Goal: Task Accomplishment & Management: Complete application form

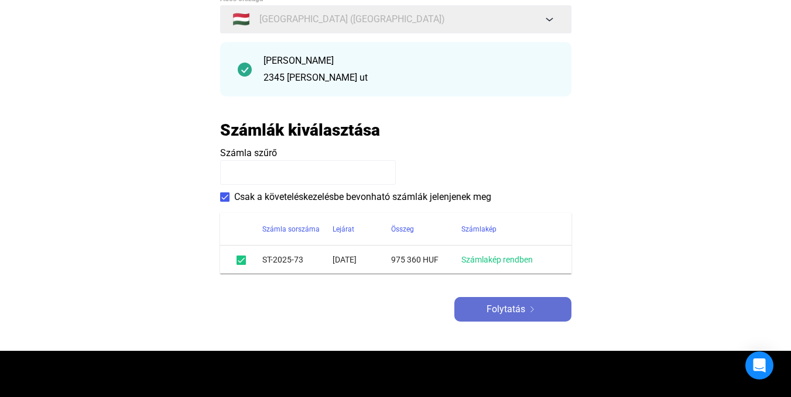
click at [520, 306] on span "Folytatás" at bounding box center [505, 310] width 39 height 14
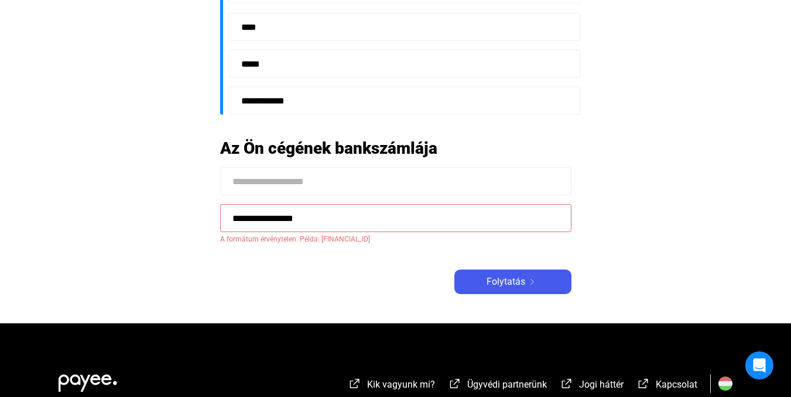
scroll to position [351, 0]
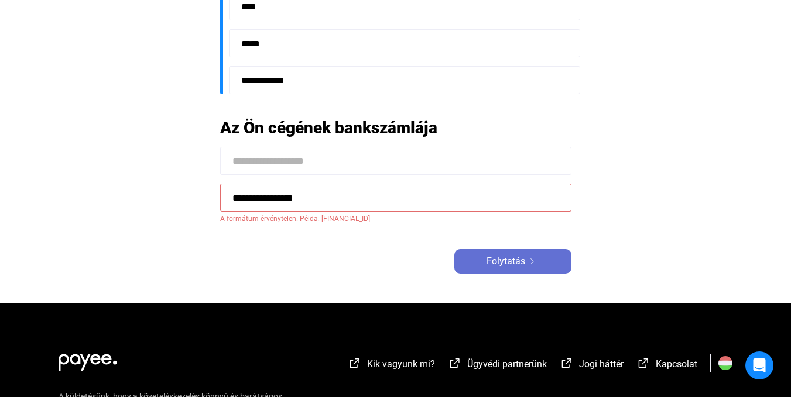
click at [506, 264] on span "Folytatás" at bounding box center [505, 262] width 39 height 14
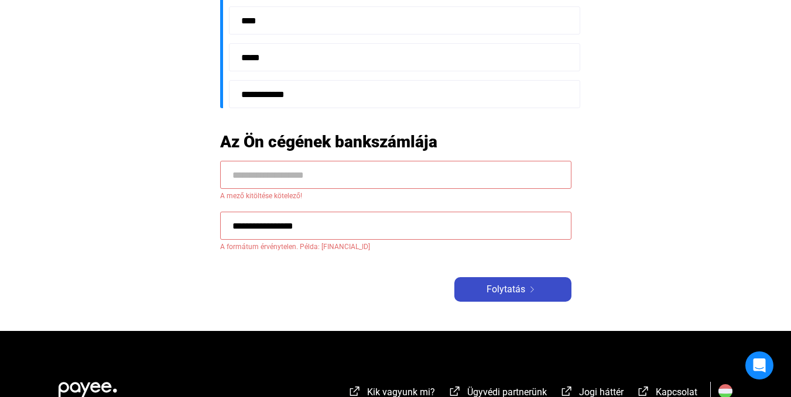
scroll to position [365, 0]
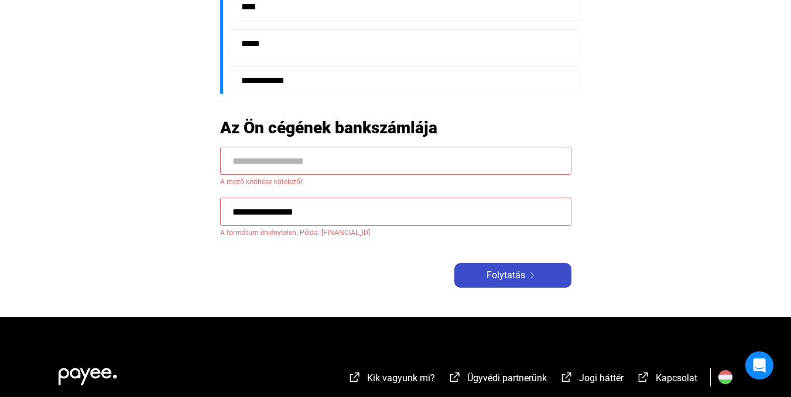
click at [506, 274] on span "Folytatás" at bounding box center [505, 276] width 39 height 14
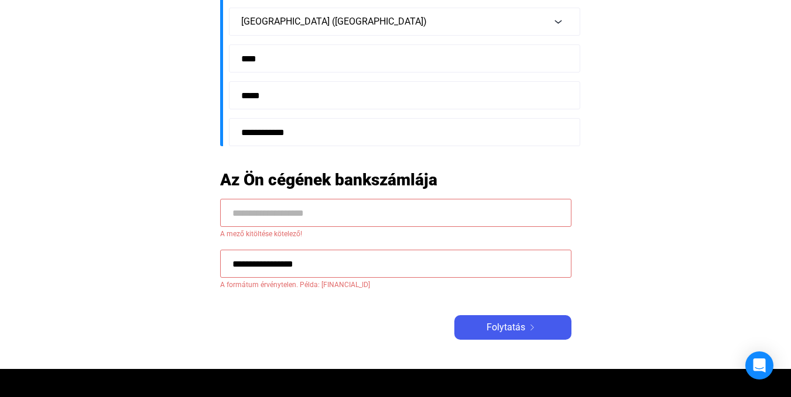
scroll to position [248, 0]
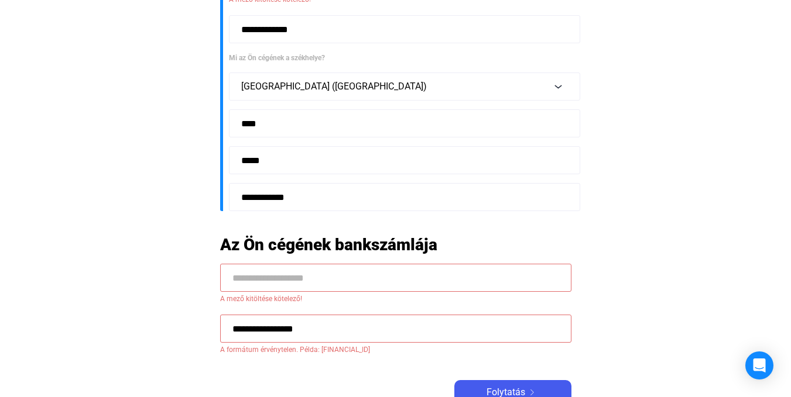
click at [270, 274] on input at bounding box center [395, 278] width 351 height 28
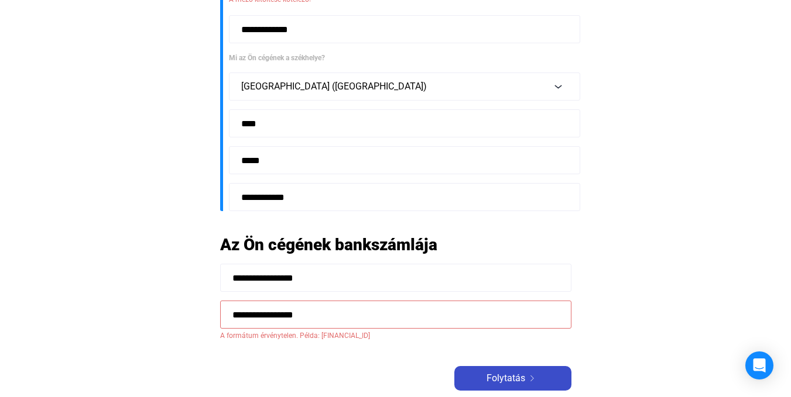
type input "**********"
click at [496, 376] on span "Folytatás" at bounding box center [505, 379] width 39 height 14
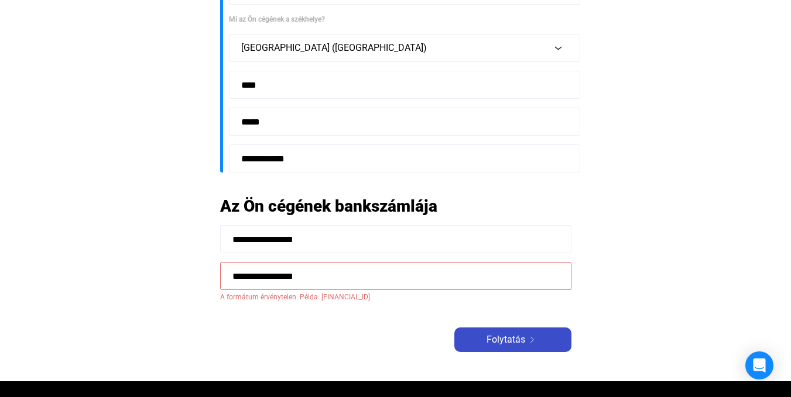
scroll to position [307, 0]
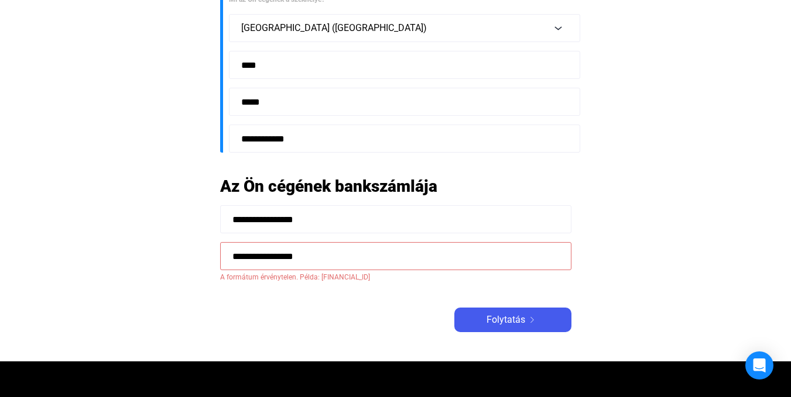
click at [229, 255] on input "**********" at bounding box center [395, 256] width 351 height 28
click at [506, 322] on span "Folytatás" at bounding box center [505, 320] width 39 height 14
click at [505, 322] on span "Folytatás" at bounding box center [505, 320] width 39 height 14
click at [291, 253] on input "**********" at bounding box center [395, 256] width 351 height 28
click at [475, 256] on input "**********" at bounding box center [395, 256] width 351 height 28
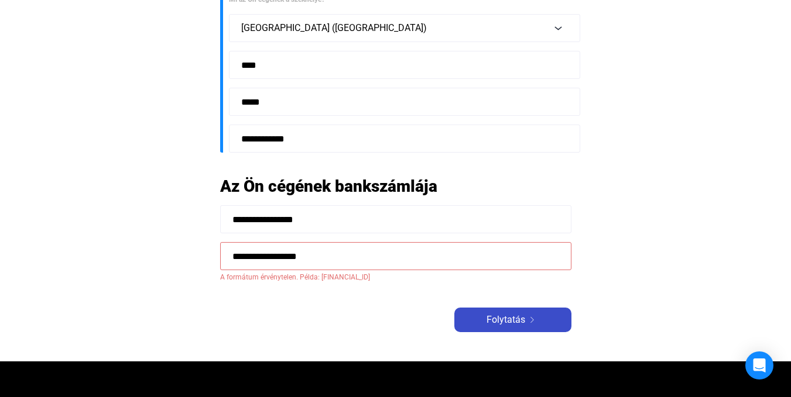
type input "**********"
click at [497, 322] on span "Folytatás" at bounding box center [505, 320] width 39 height 14
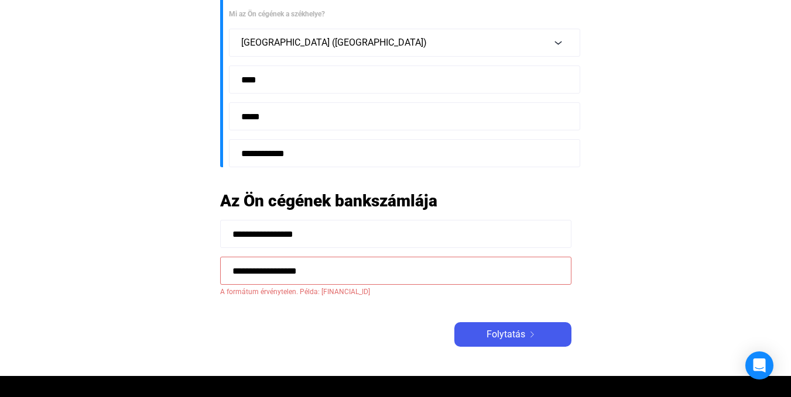
scroll to position [293, 0]
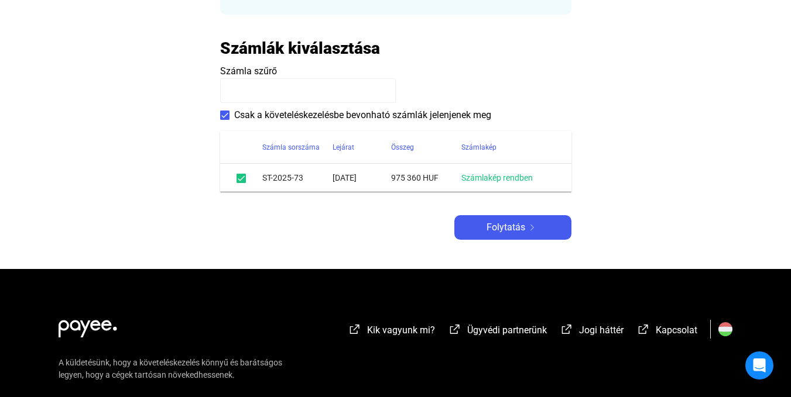
scroll to position [117, 0]
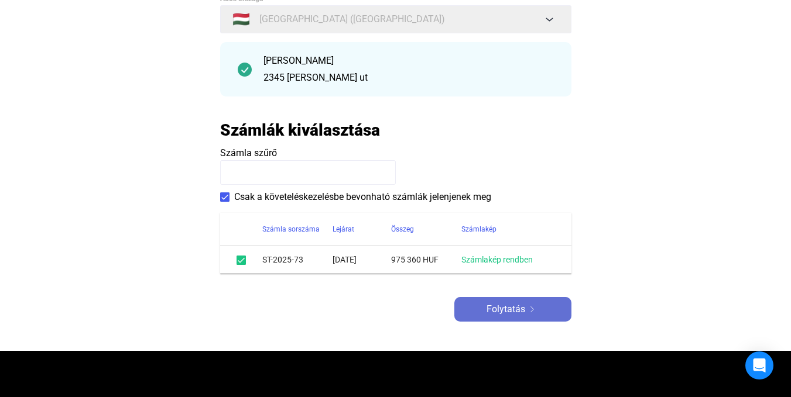
click at [503, 307] on span "Folytatás" at bounding box center [505, 310] width 39 height 14
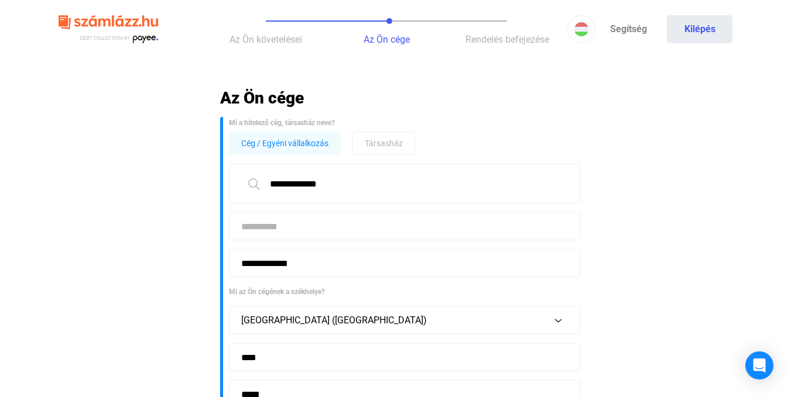
click at [274, 145] on span "Cég / Egyéni vállalkozás" at bounding box center [284, 143] width 87 height 14
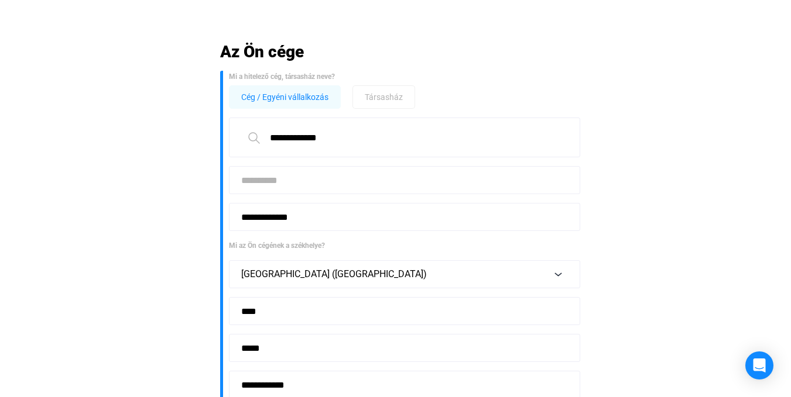
scroll to position [117, 0]
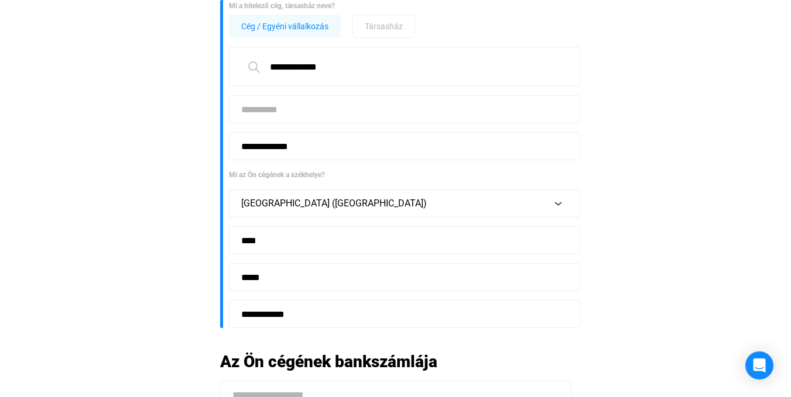
click at [252, 110] on input at bounding box center [404, 109] width 351 height 28
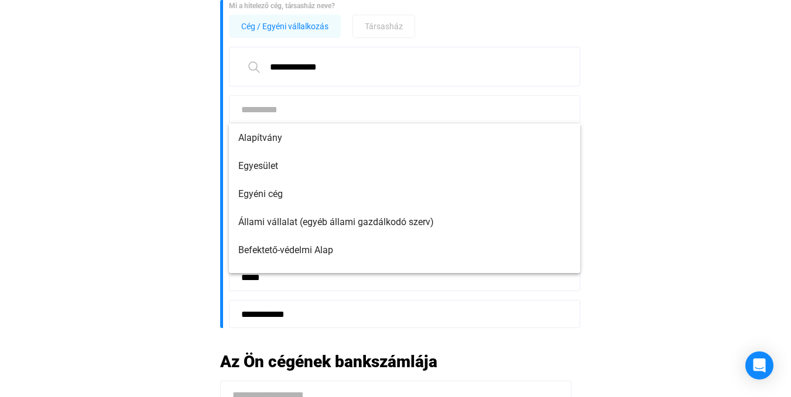
scroll to position [176, 0]
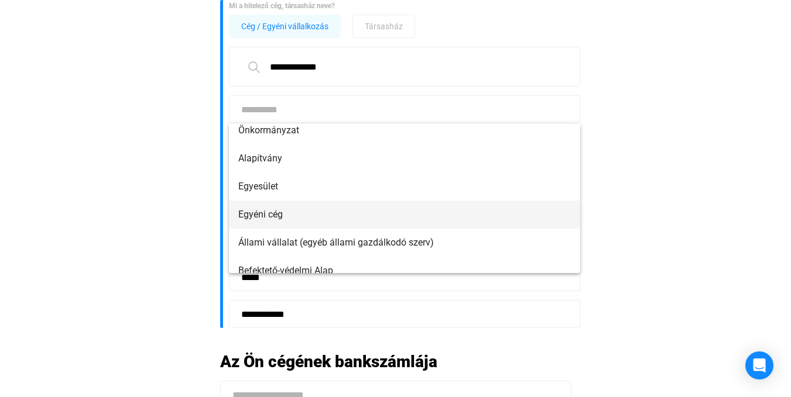
click at [270, 212] on span "Egyéni cég" at bounding box center [404, 215] width 332 height 14
type input "**********"
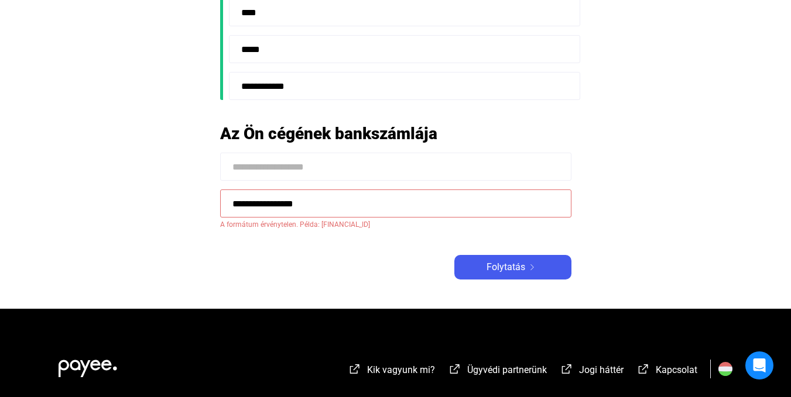
scroll to position [351, 0]
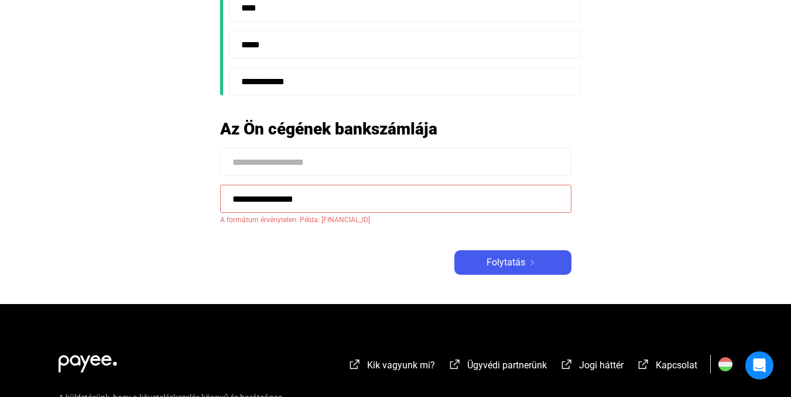
click at [260, 157] on input at bounding box center [395, 162] width 351 height 28
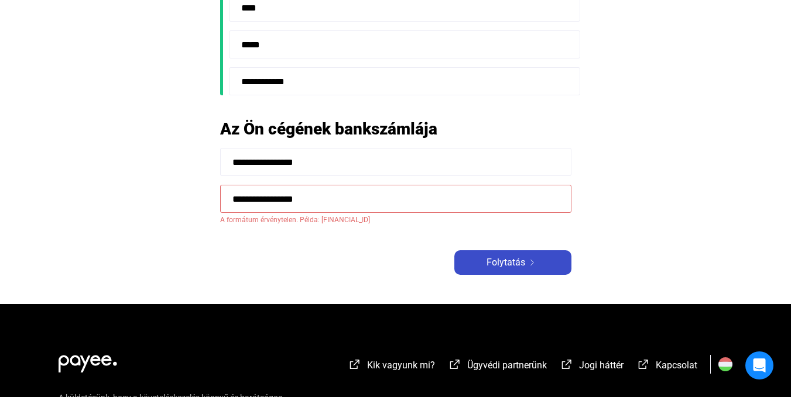
type input "**********"
click at [502, 262] on span "Folytatás" at bounding box center [505, 263] width 39 height 14
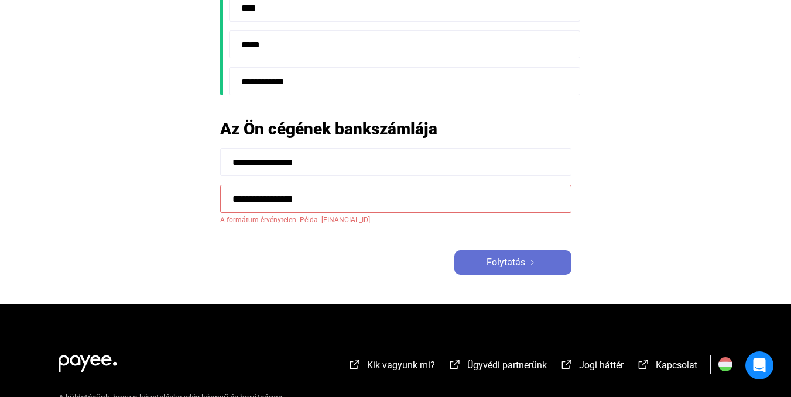
click at [502, 262] on span "Folytatás" at bounding box center [505, 263] width 39 height 14
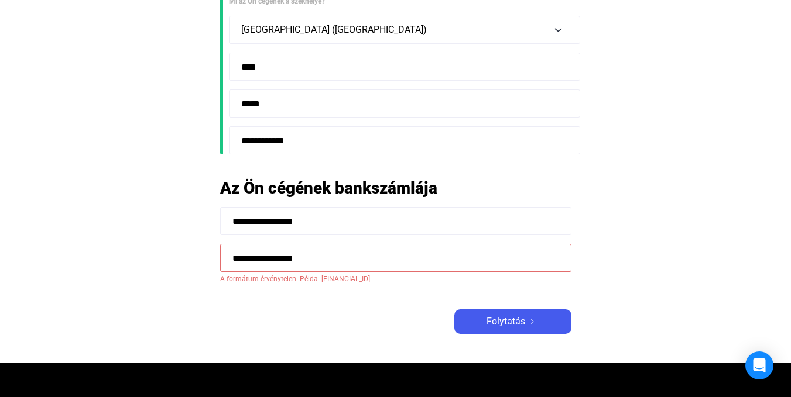
scroll to position [293, 0]
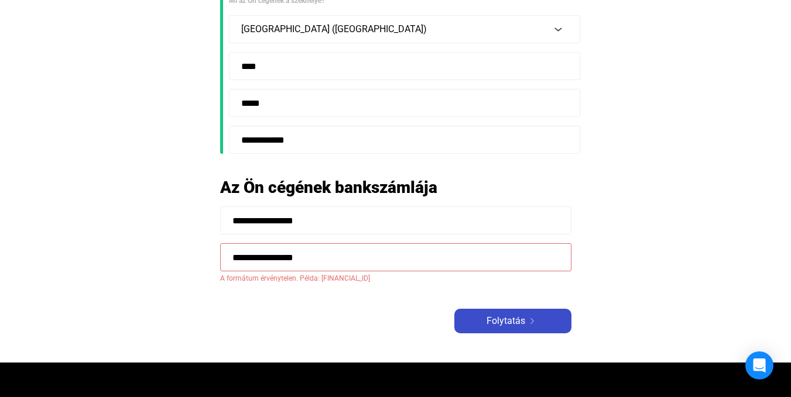
click at [514, 318] on span "Folytatás" at bounding box center [505, 321] width 39 height 14
click at [230, 256] on input "**********" at bounding box center [395, 257] width 351 height 28
click at [527, 319] on img at bounding box center [532, 321] width 14 height 6
click at [291, 253] on input "**********" at bounding box center [395, 257] width 351 height 28
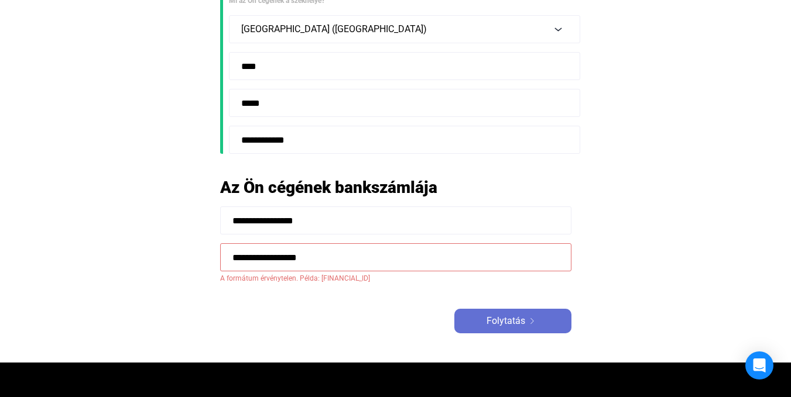
click at [525, 321] on img at bounding box center [532, 321] width 14 height 6
click at [525, 320] on img at bounding box center [532, 321] width 14 height 6
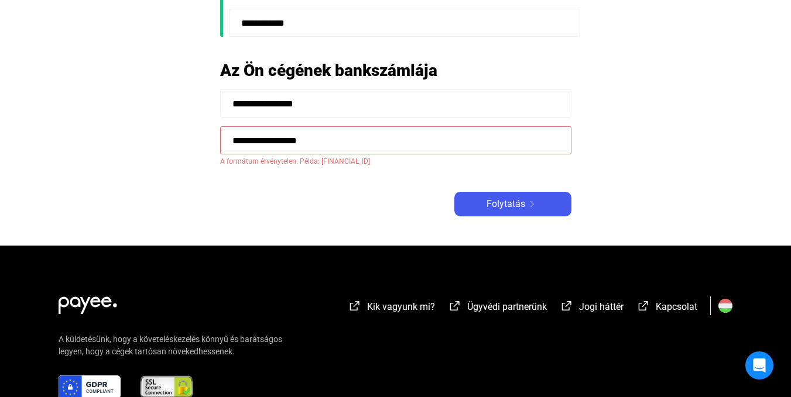
scroll to position [351, 0]
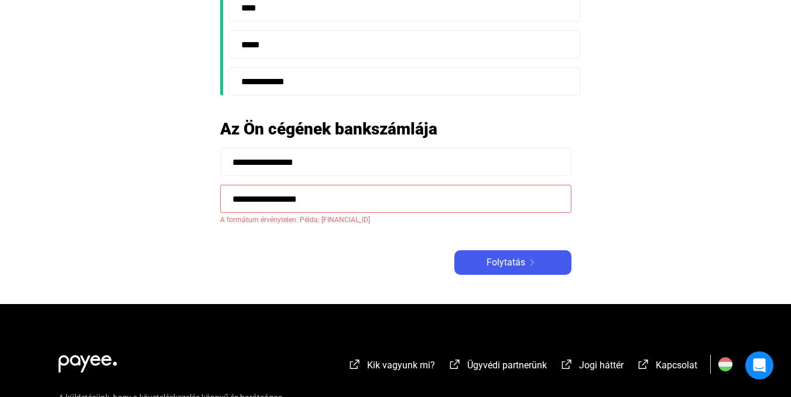
click at [340, 203] on input "**********" at bounding box center [395, 199] width 351 height 28
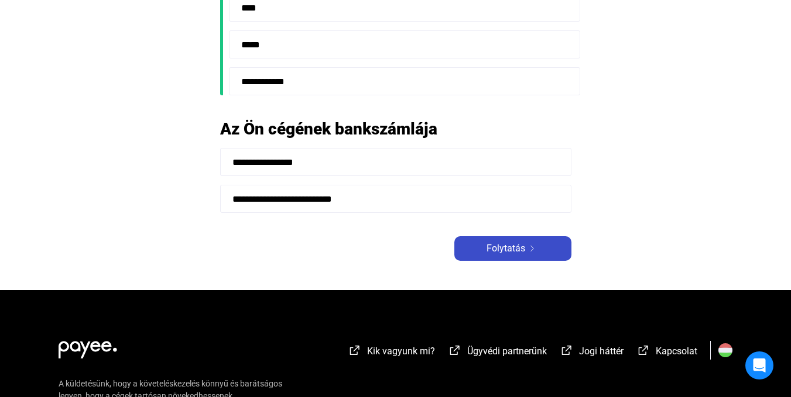
type input "**********"
click at [531, 247] on img at bounding box center [532, 249] width 14 height 6
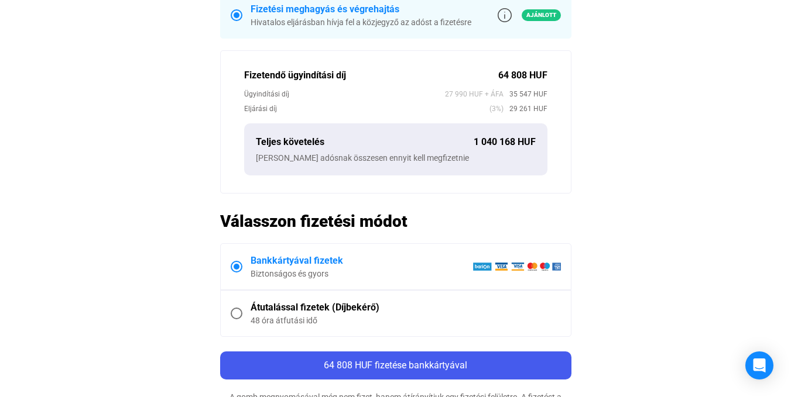
scroll to position [468, 0]
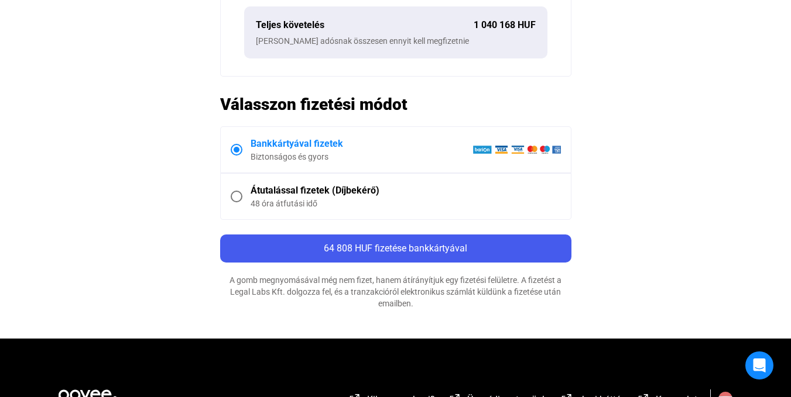
click at [236, 198] on span at bounding box center [237, 197] width 12 height 12
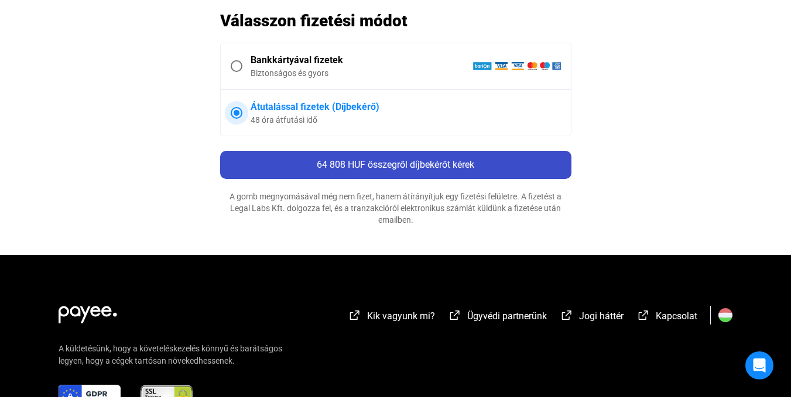
scroll to position [585, 0]
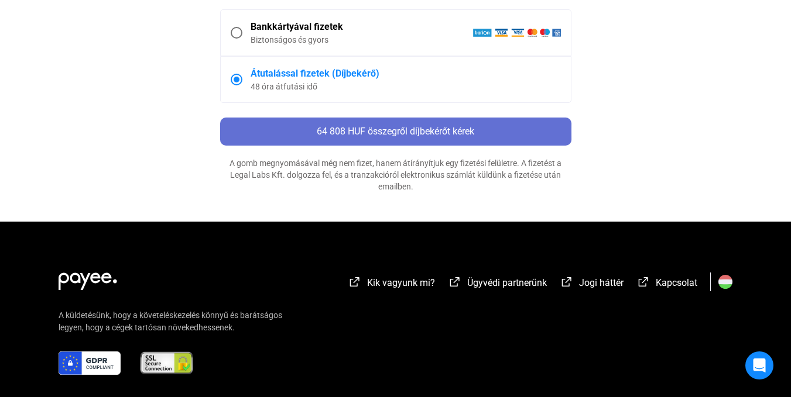
click at [380, 130] on span "64 808 HUF összegről díjbekérőt kérek" at bounding box center [395, 131] width 157 height 11
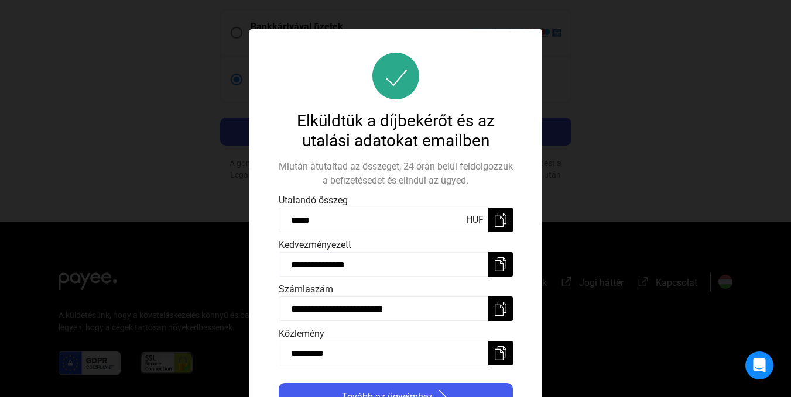
scroll to position [11, 0]
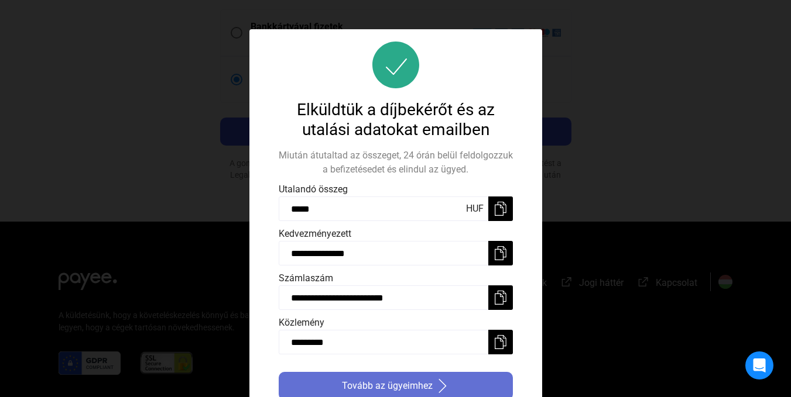
click at [407, 382] on span "Tovább az ügyeimhez" at bounding box center [387, 386] width 91 height 14
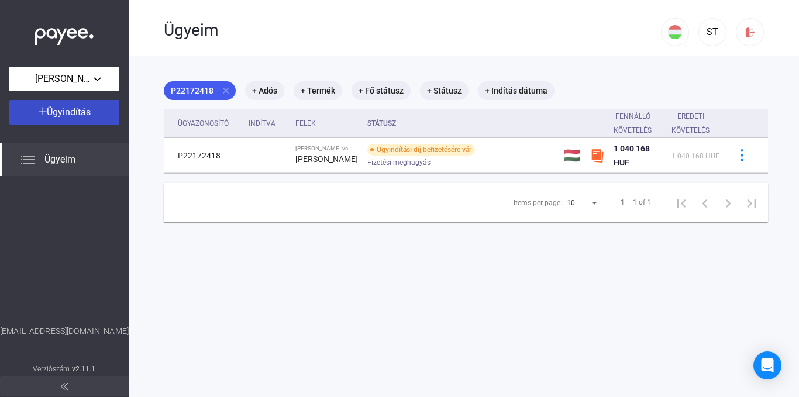
click at [70, 112] on span "Ügyindítás" at bounding box center [69, 112] width 44 height 11
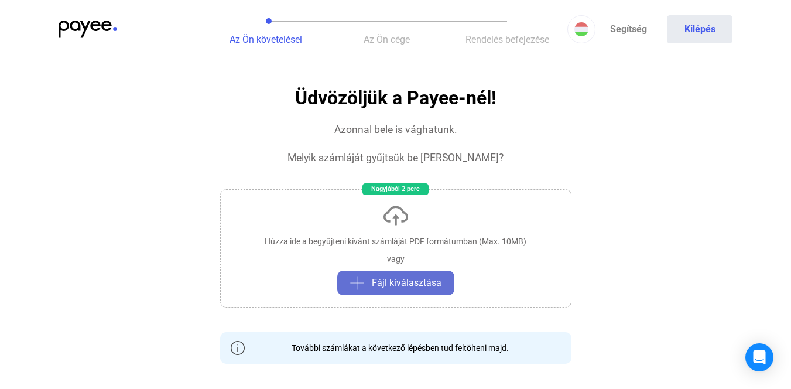
click at [394, 281] on span "Fájl kiválasztása" at bounding box center [407, 283] width 70 height 14
click at [402, 287] on span "Fájl kiválasztása" at bounding box center [407, 283] width 70 height 14
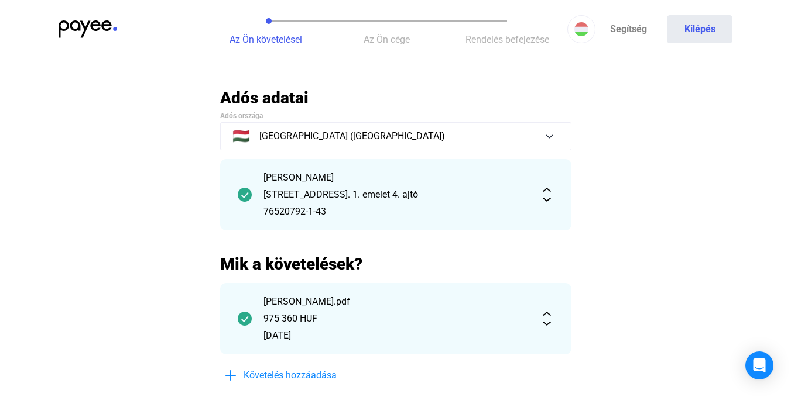
click at [547, 201] on img at bounding box center [547, 195] width 14 height 14
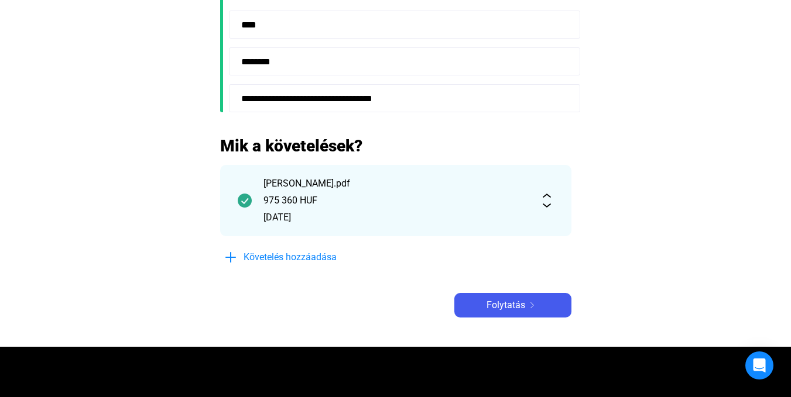
scroll to position [117, 0]
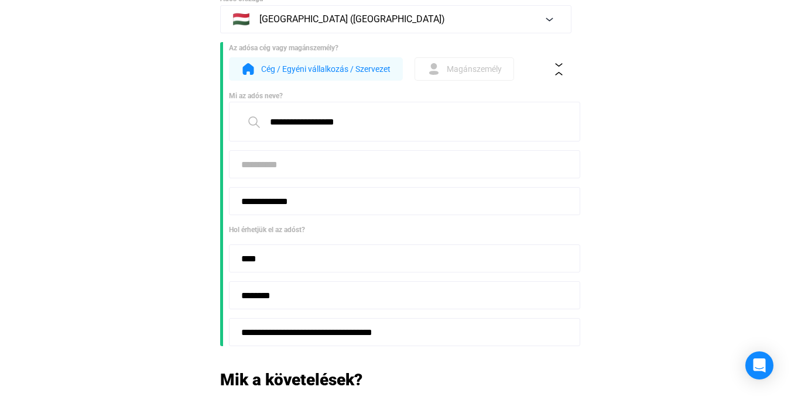
click at [490, 73] on span "Magánszemély" at bounding box center [474, 69] width 55 height 14
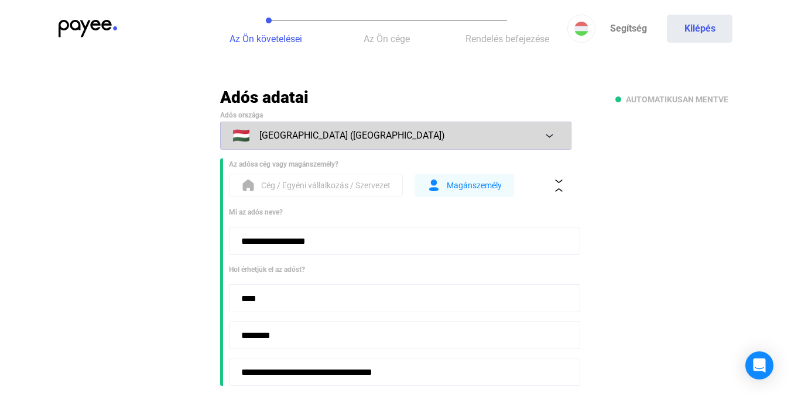
scroll to position [0, 0]
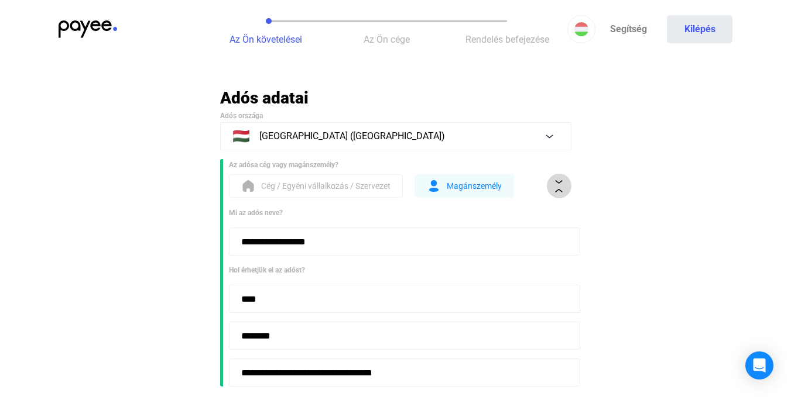
click at [558, 177] on button at bounding box center [559, 186] width 25 height 25
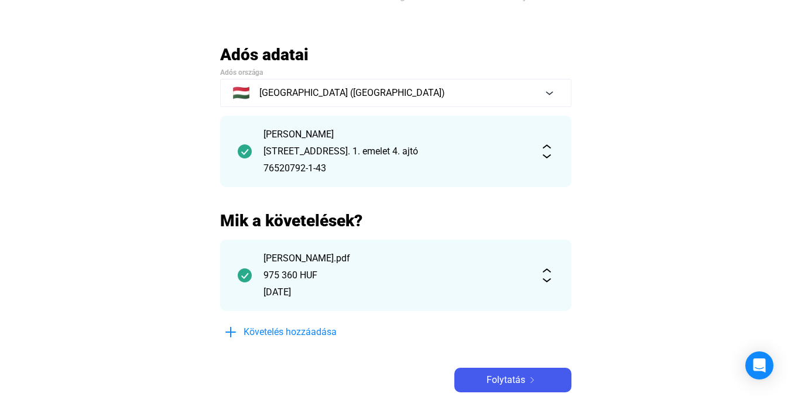
scroll to position [117, 0]
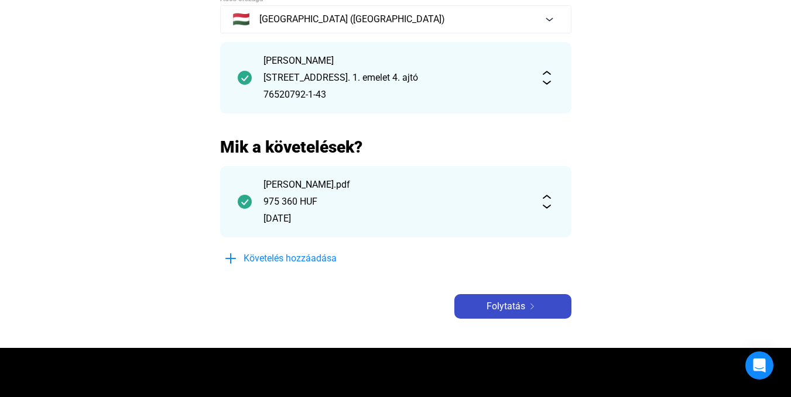
click at [508, 304] on span "Folytatás" at bounding box center [505, 307] width 39 height 14
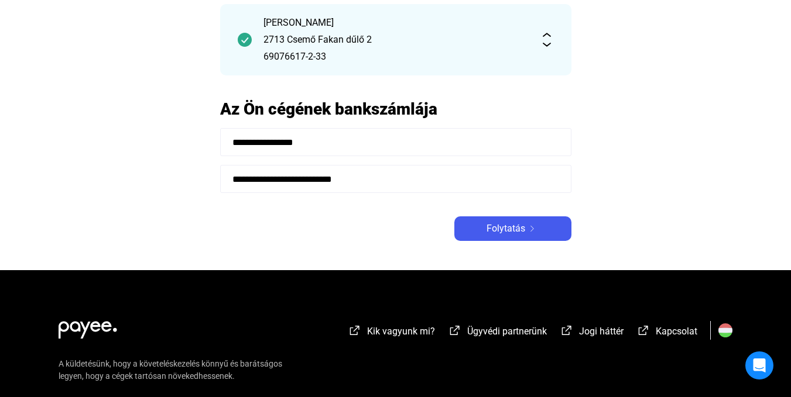
scroll to position [117, 0]
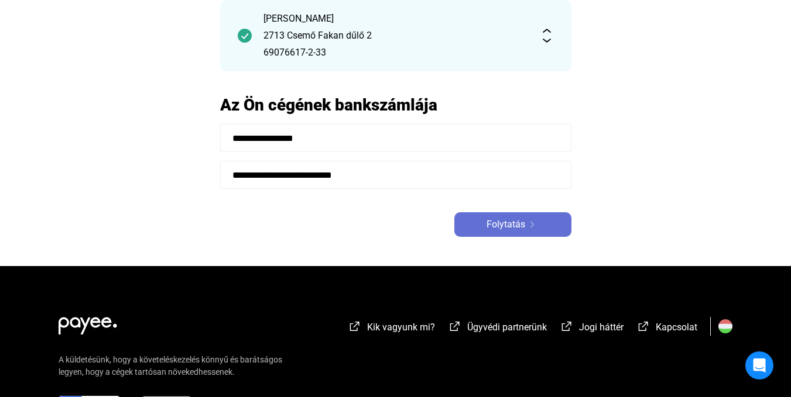
click at [506, 221] on span "Folytatás" at bounding box center [505, 225] width 39 height 14
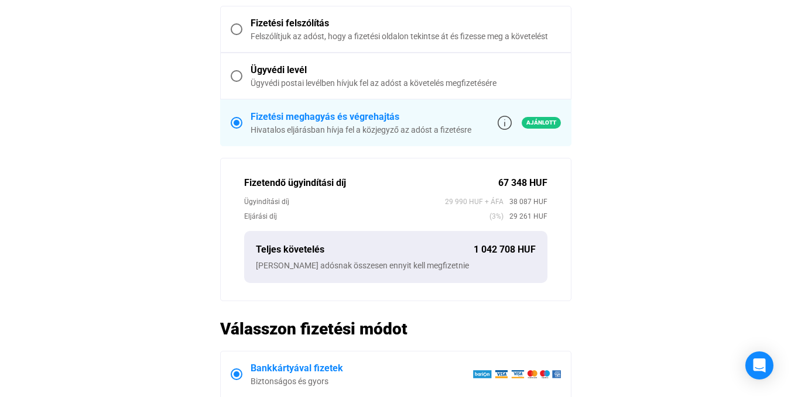
scroll to position [527, 0]
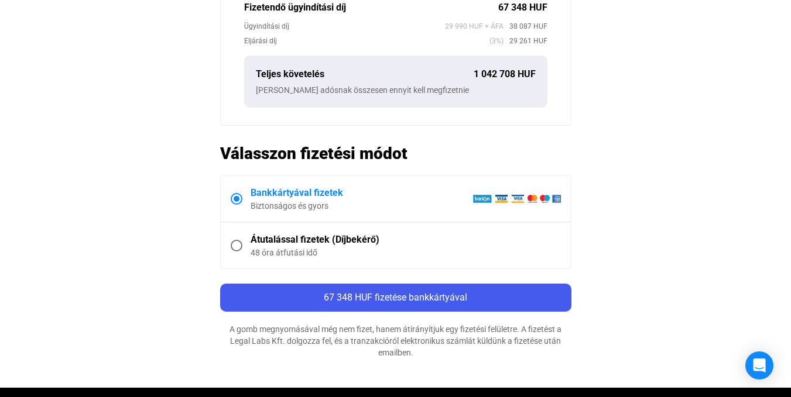
click at [239, 244] on span at bounding box center [237, 246] width 12 height 12
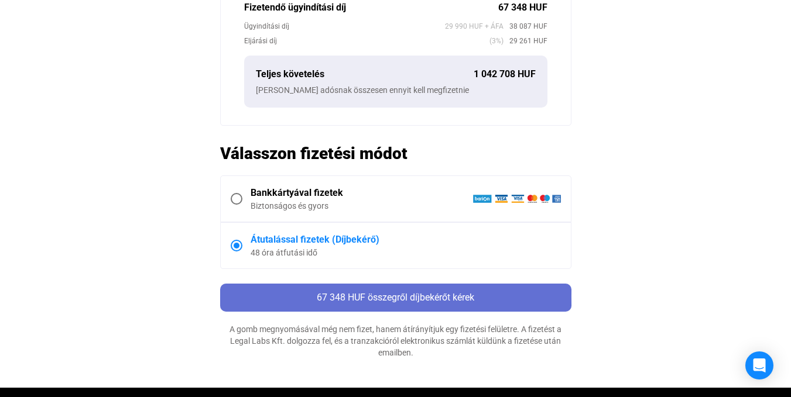
click at [393, 297] on span "67 348 HUF összegről díjbekérőt kérek" at bounding box center [395, 297] width 157 height 11
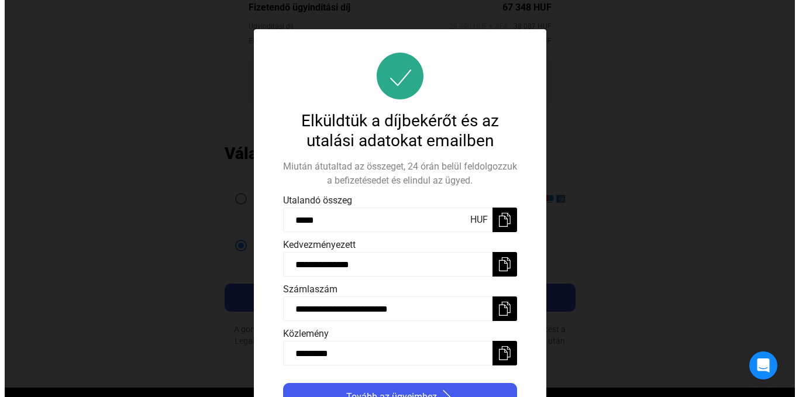
scroll to position [11, 0]
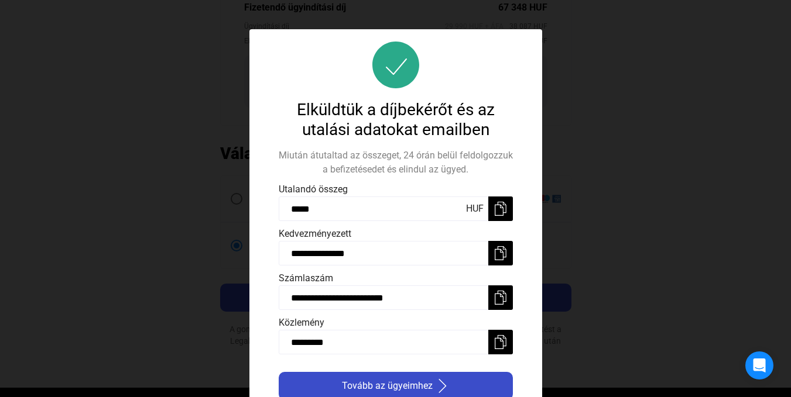
click at [409, 382] on span "Tovább az ügyeimhez" at bounding box center [387, 386] width 91 height 14
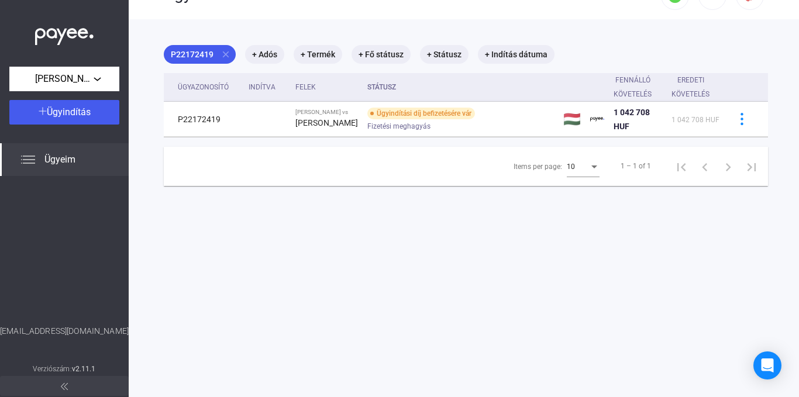
scroll to position [56, 0]
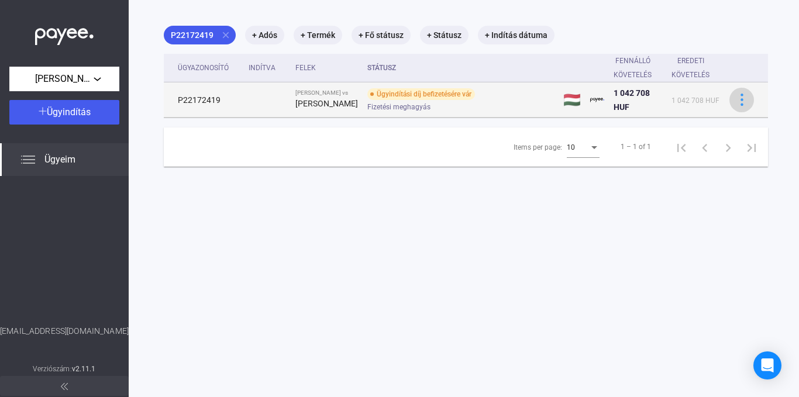
click at [736, 106] on img at bounding box center [742, 100] width 12 height 12
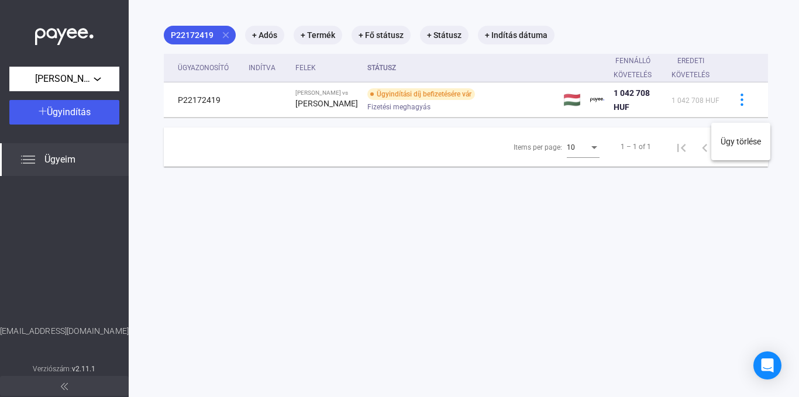
click at [265, 38] on div at bounding box center [399, 198] width 799 height 397
click at [322, 35] on mat-chip "+ Termék" at bounding box center [318, 35] width 49 height 19
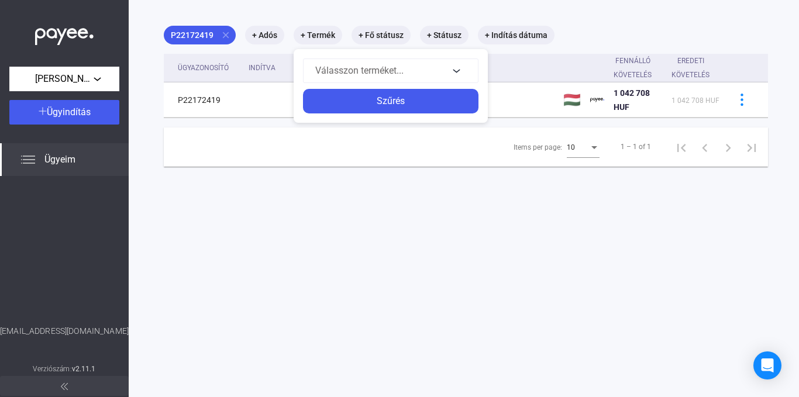
click at [390, 31] on div at bounding box center [399, 198] width 799 height 397
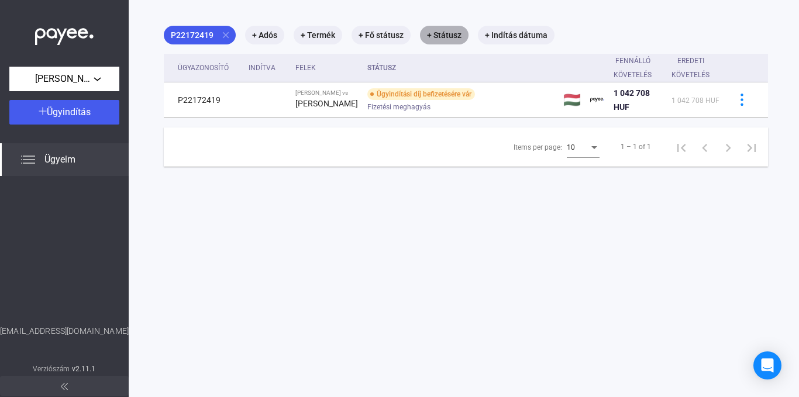
click at [445, 30] on mat-chip "+ Státusz" at bounding box center [444, 35] width 49 height 19
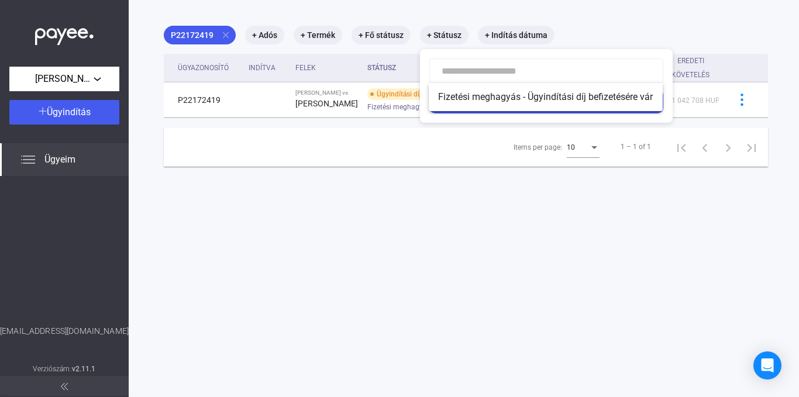
click at [411, 290] on div at bounding box center [399, 198] width 799 height 397
